Goal: Task Accomplishment & Management: Use online tool/utility

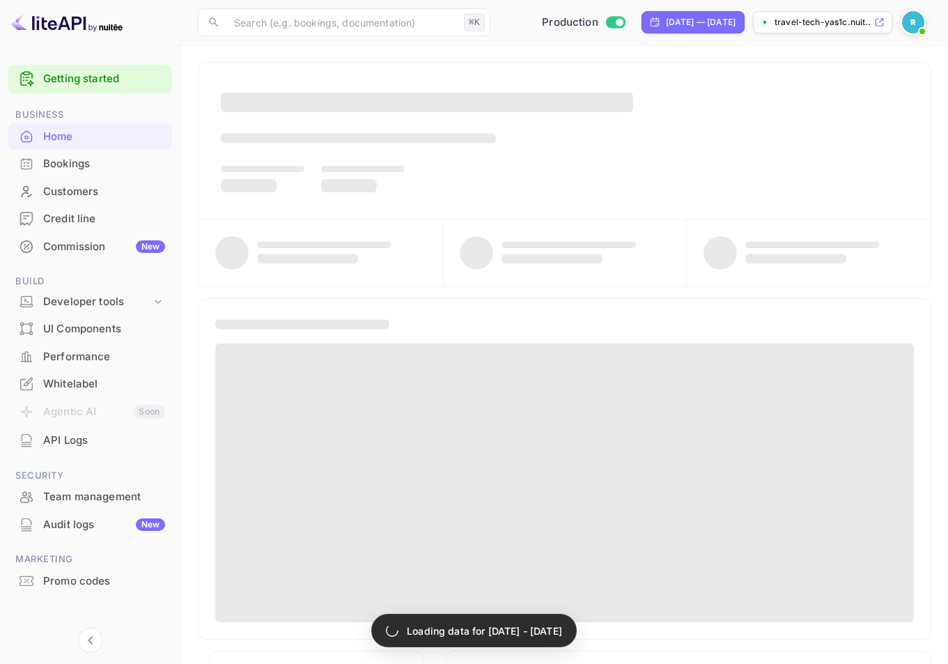
click at [94, 254] on div "Commission New" at bounding box center [90, 246] width 164 height 27
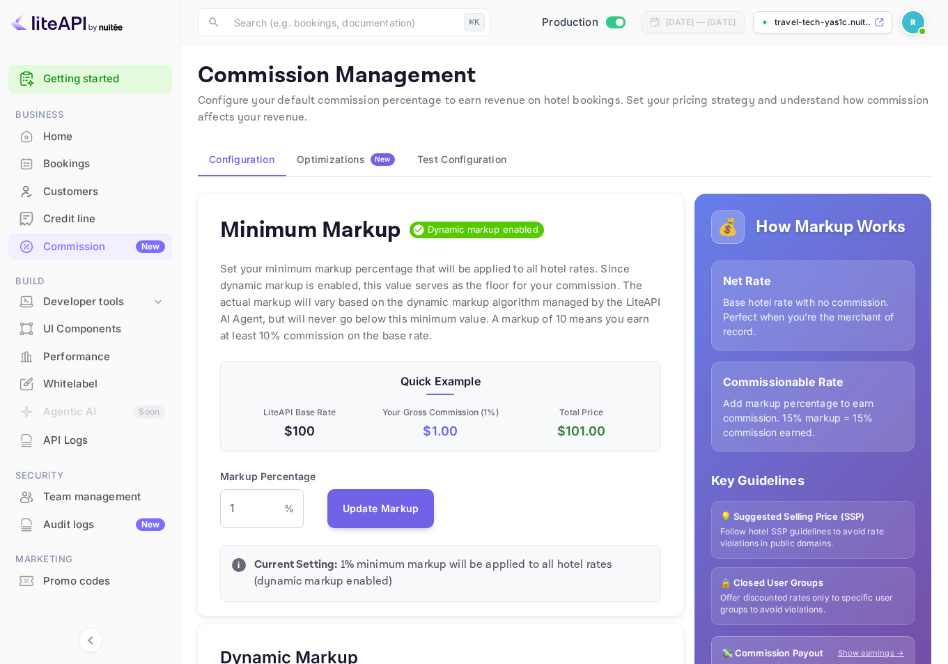
click at [369, 154] on div "Optimizations New" at bounding box center [346, 159] width 98 height 13
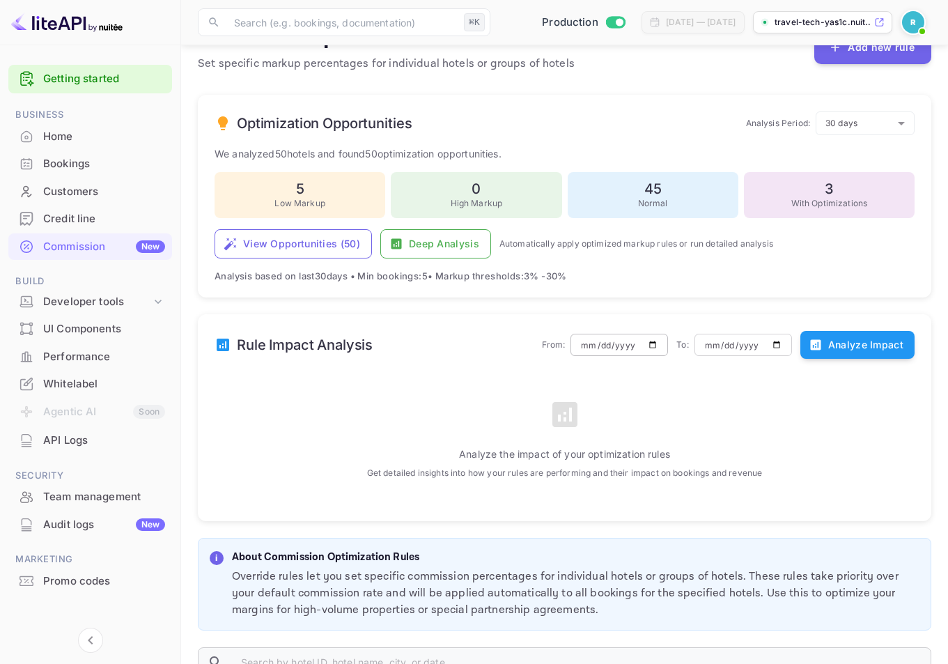
scroll to position [254, 0]
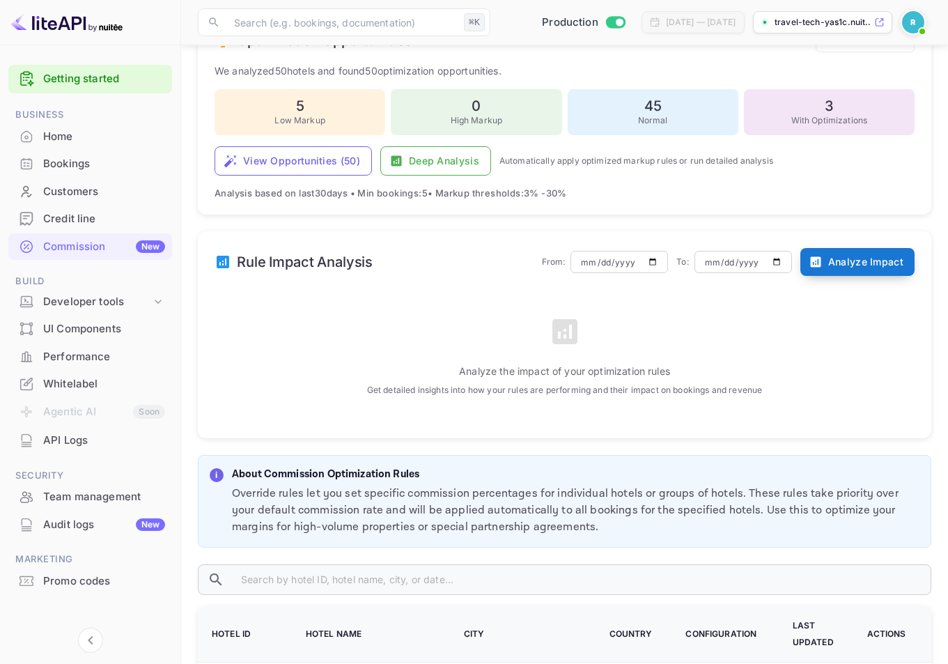
click at [858, 259] on button "Analyze Impact" at bounding box center [857, 262] width 114 height 28
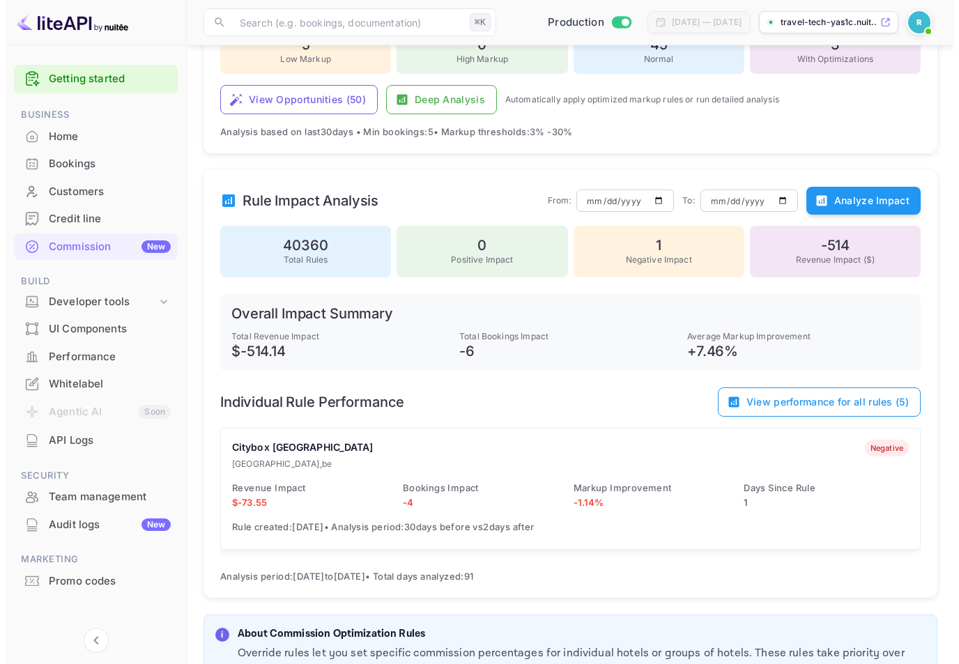
scroll to position [333, 0]
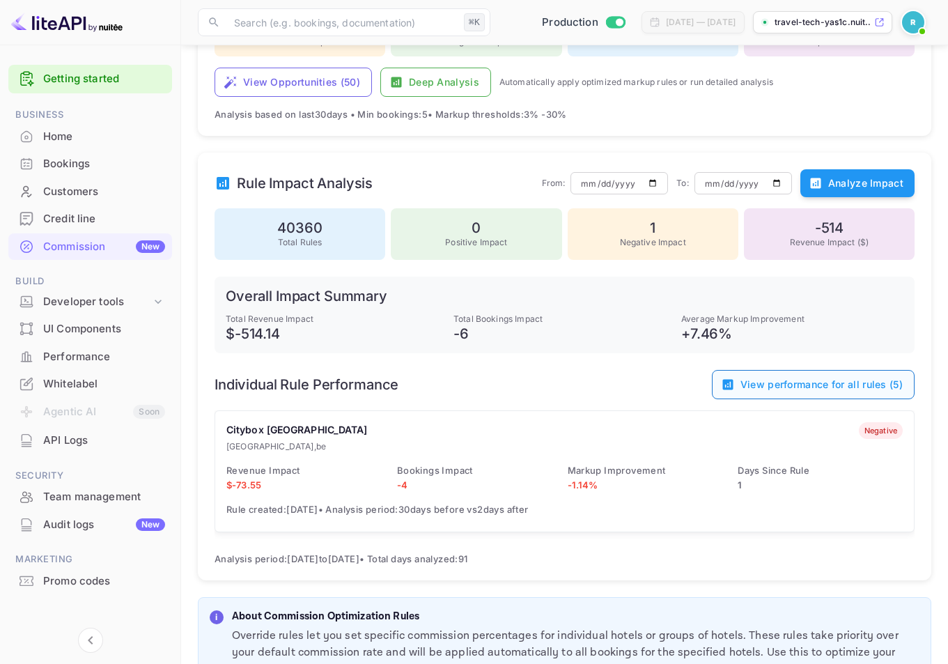
click at [823, 385] on button "View performance for all rules ( 5 )" at bounding box center [813, 384] width 203 height 29
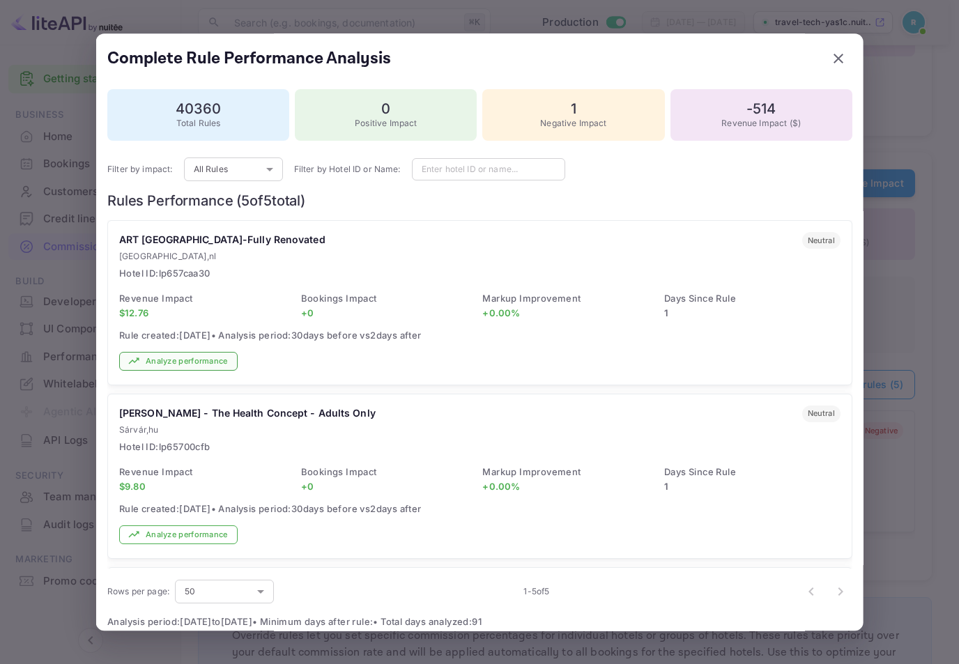
click at [196, 364] on button "Analyze performance" at bounding box center [178, 361] width 118 height 19
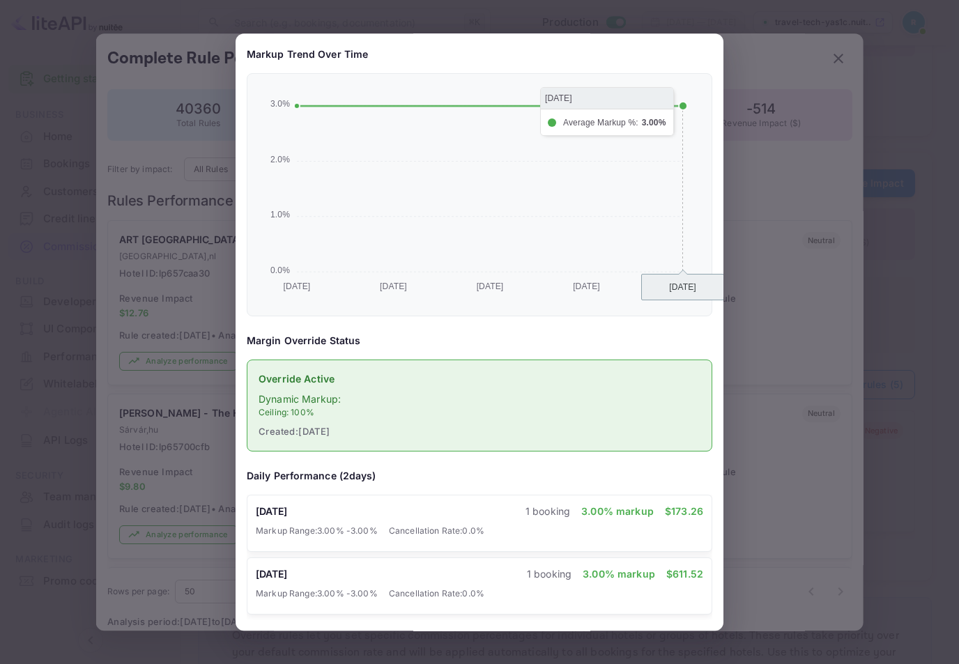
scroll to position [0, 0]
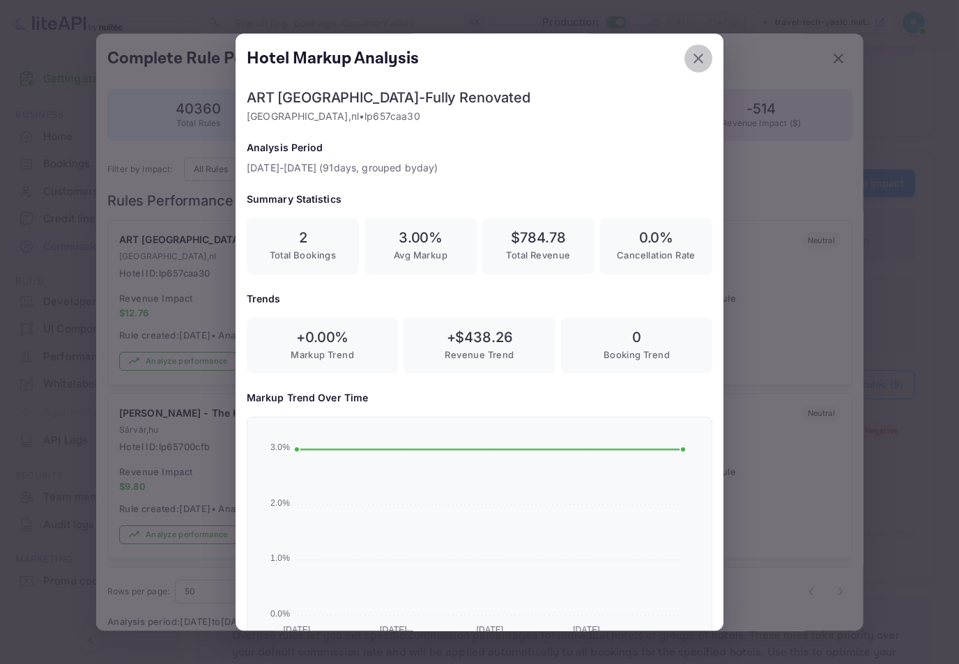
click at [690, 53] on icon "button" at bounding box center [698, 58] width 17 height 17
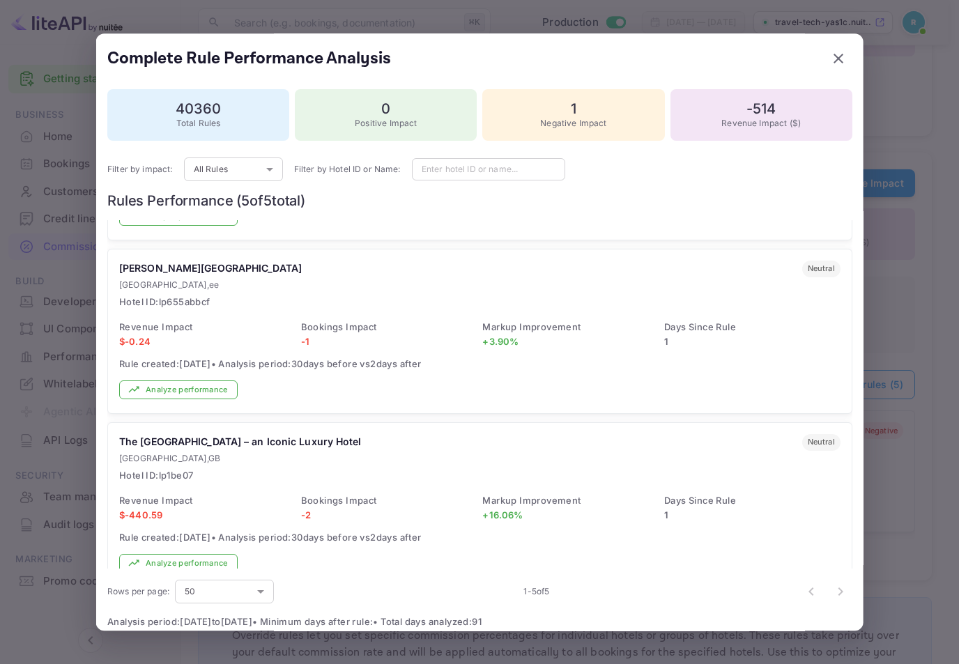
scroll to position [514, 0]
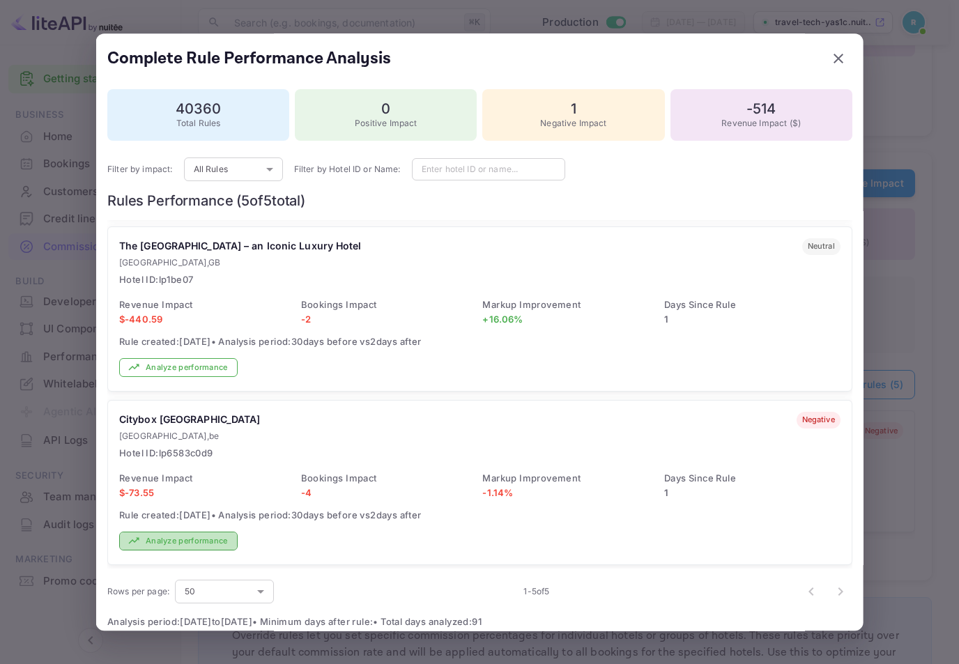
click at [194, 536] on button "Analyze performance" at bounding box center [178, 541] width 118 height 19
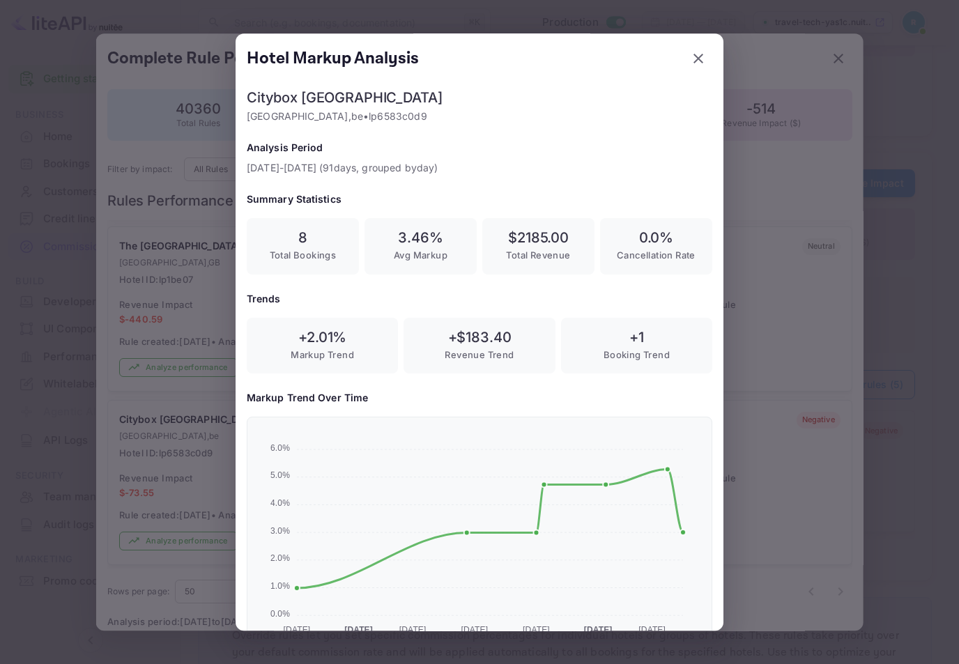
scroll to position [274, 0]
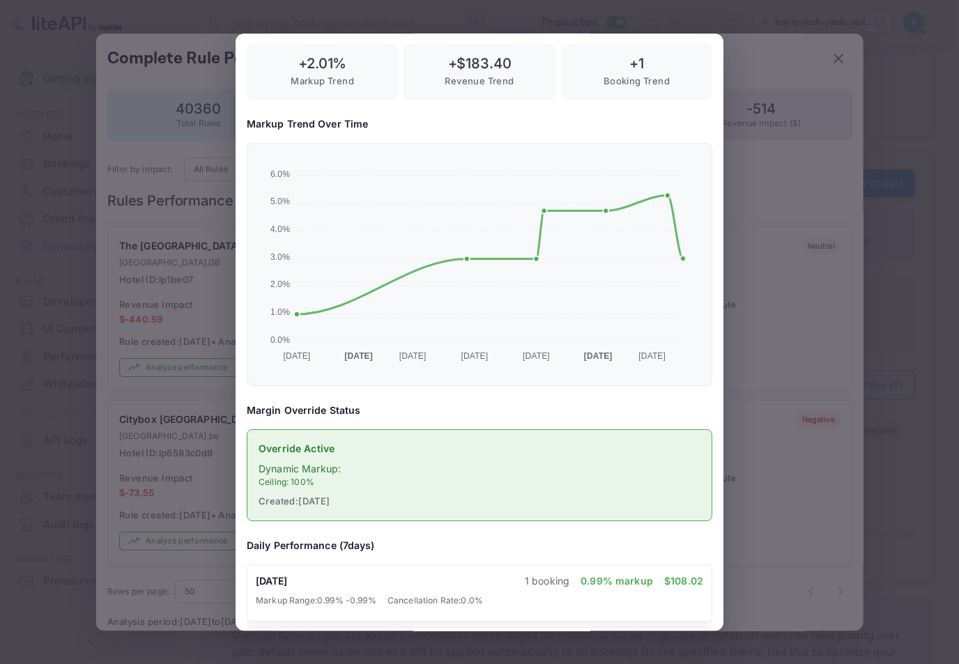
click at [750, 188] on div at bounding box center [479, 332] width 959 height 664
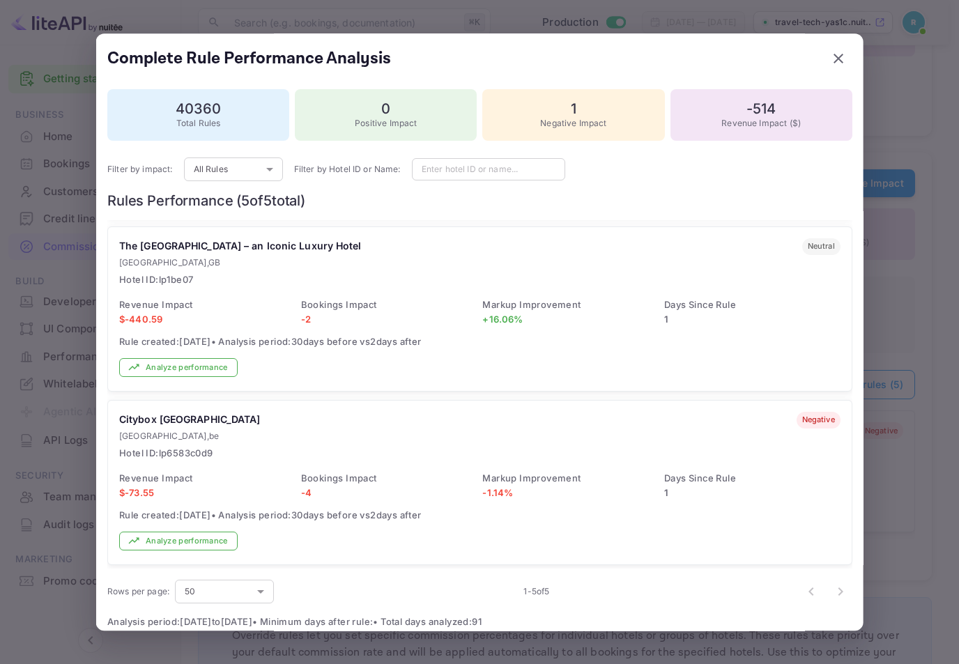
scroll to position [9, 0]
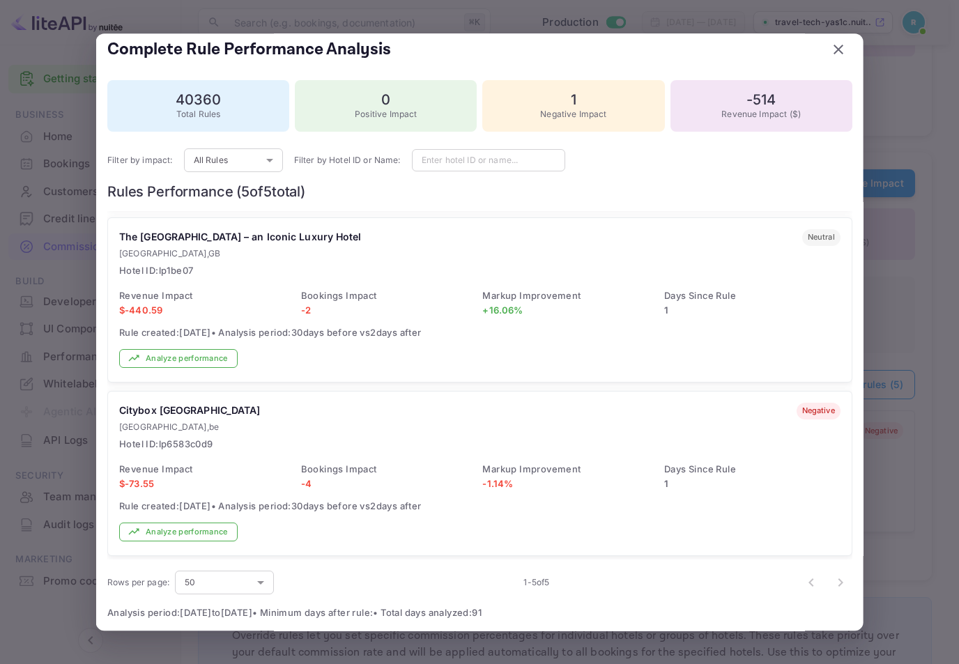
click at [267, 51] on h5 "Complete Rule Performance Analysis" at bounding box center [249, 49] width 284 height 22
